Goal: Find specific page/section: Find specific page/section

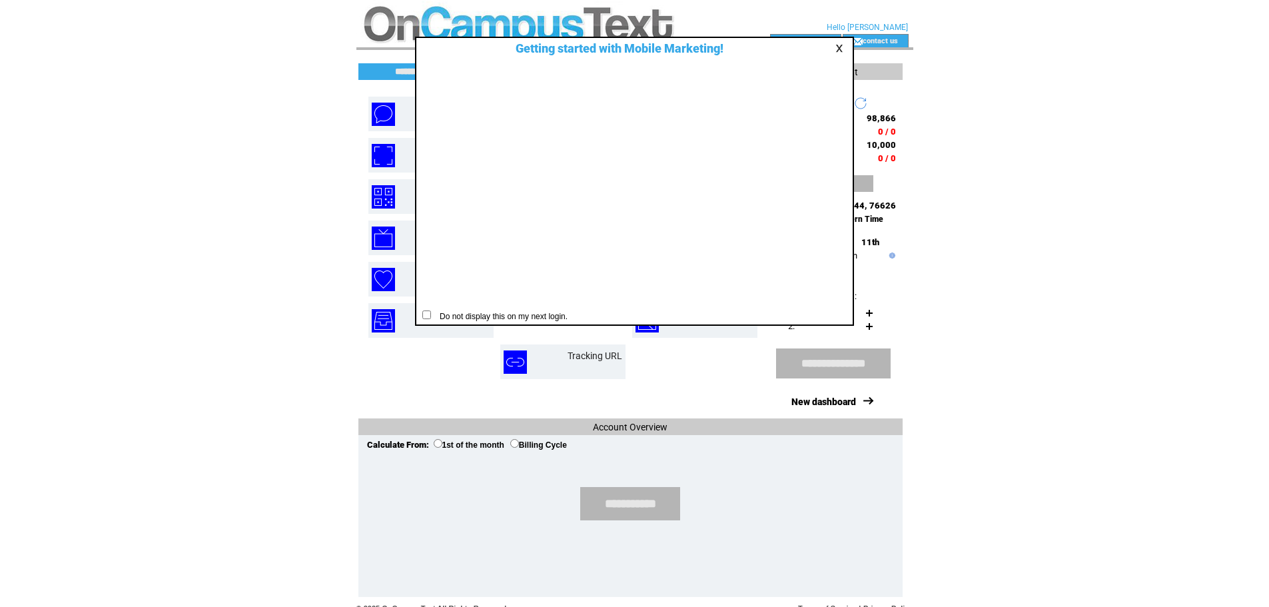
click at [837, 49] on link at bounding box center [842, 48] width 12 height 9
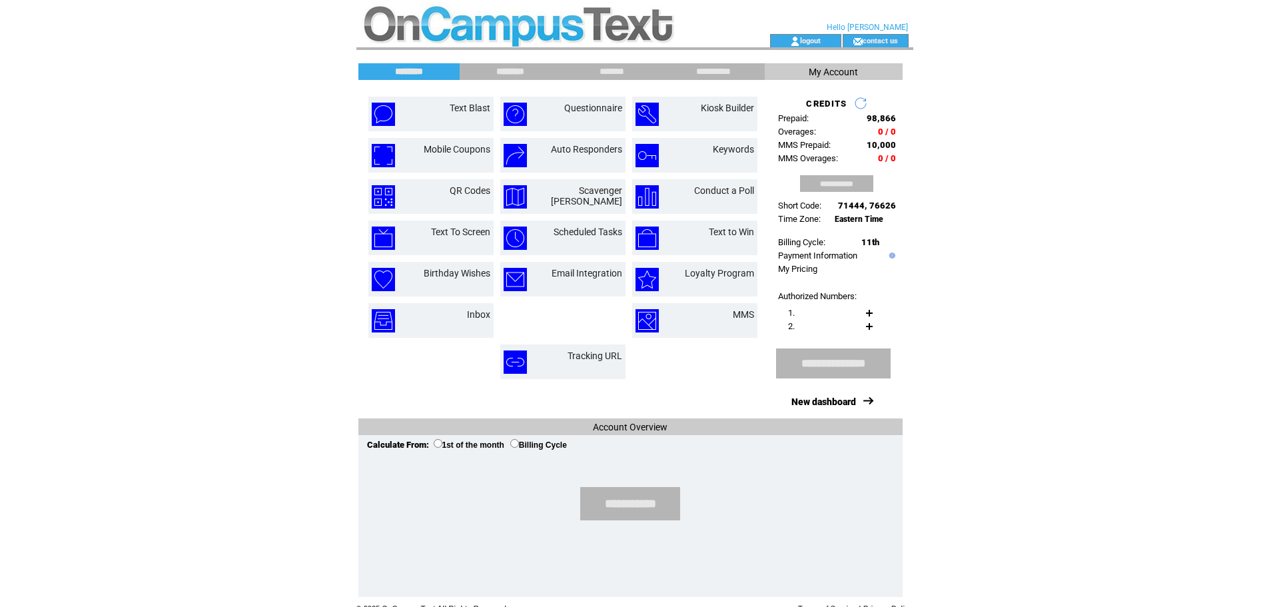
click at [506, 67] on input "********" at bounding box center [510, 71] width 100 height 11
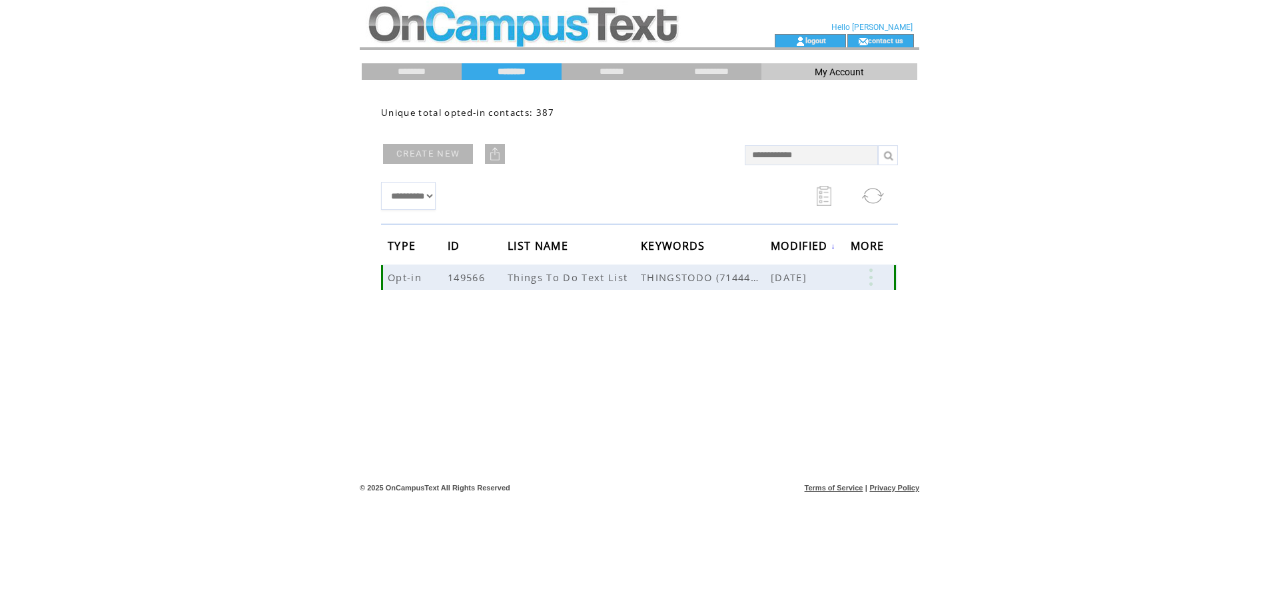
click at [595, 276] on span "Things To Do Text List" at bounding box center [569, 277] width 123 height 13
